Goal: Navigation & Orientation: Go to known website

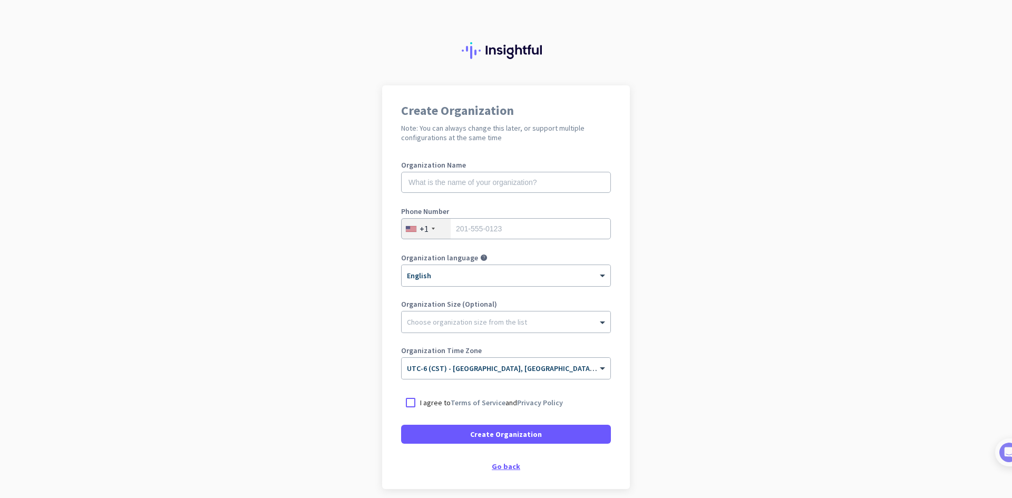
click at [498, 466] on div "Go back" at bounding box center [506, 466] width 210 height 7
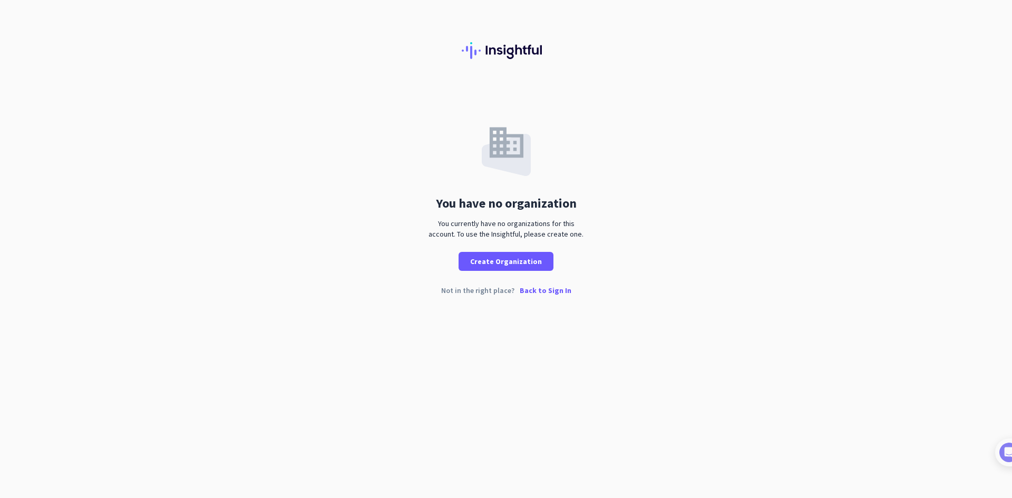
click at [539, 290] on p "Back to Sign In" at bounding box center [546, 290] width 52 height 7
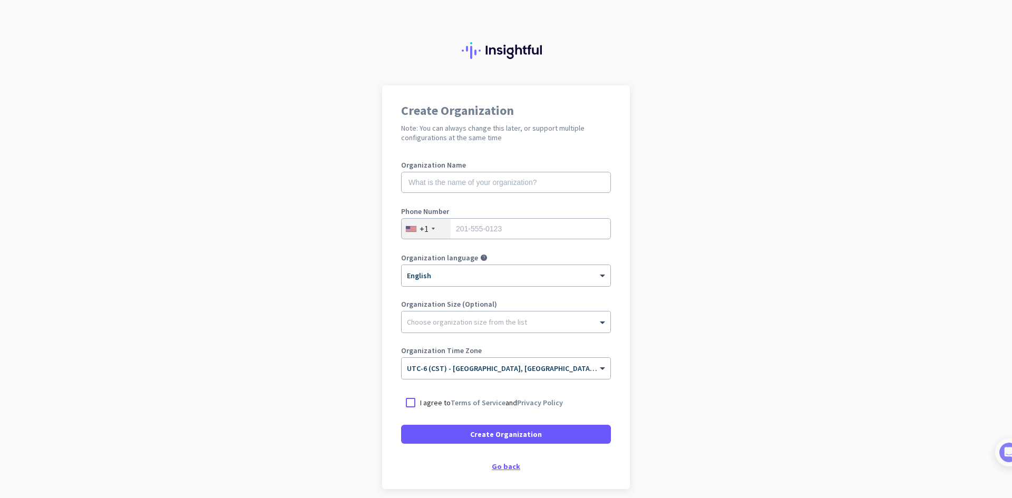
click at [508, 470] on div "Go back" at bounding box center [506, 466] width 210 height 7
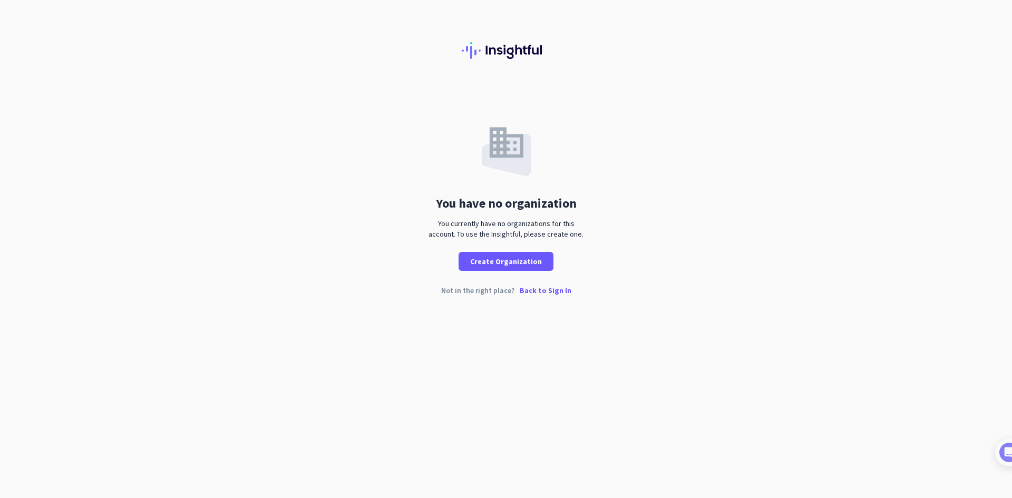
click at [537, 292] on p "Back to Sign In" at bounding box center [546, 290] width 52 height 7
